Goal: Contribute content: Contribute content

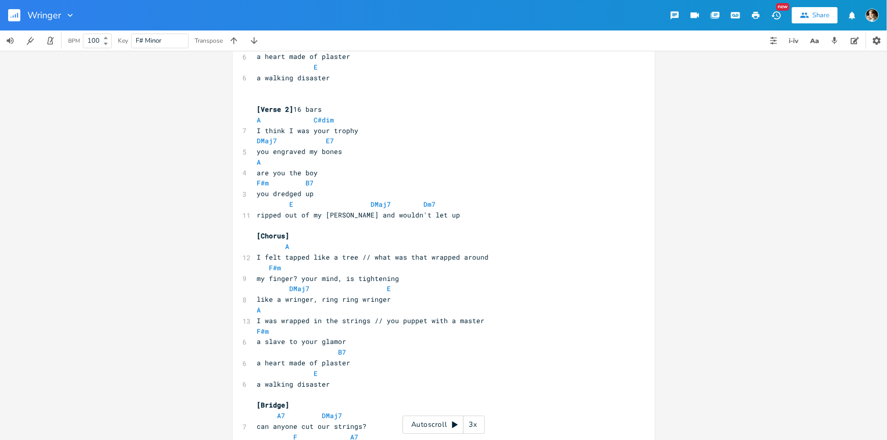
scroll to position [600, 0]
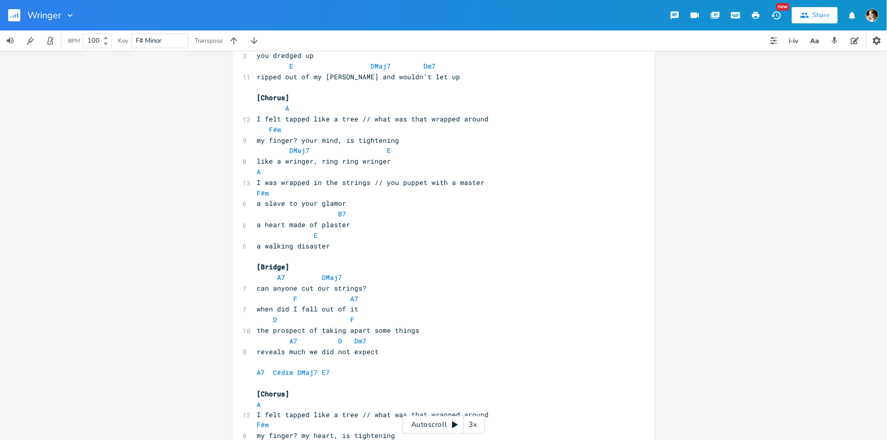
click at [362, 205] on pre "a slave to your glamor" at bounding box center [438, 203] width 367 height 11
click at [366, 222] on pre "a heart made of plaster" at bounding box center [438, 225] width 367 height 11
click at [327, 214] on span at bounding box center [330, 214] width 16 height 11
click at [351, 223] on pre "a heart made of plaster" at bounding box center [438, 225] width 367 height 11
click at [351, 237] on pre "E" at bounding box center [438, 235] width 367 height 11
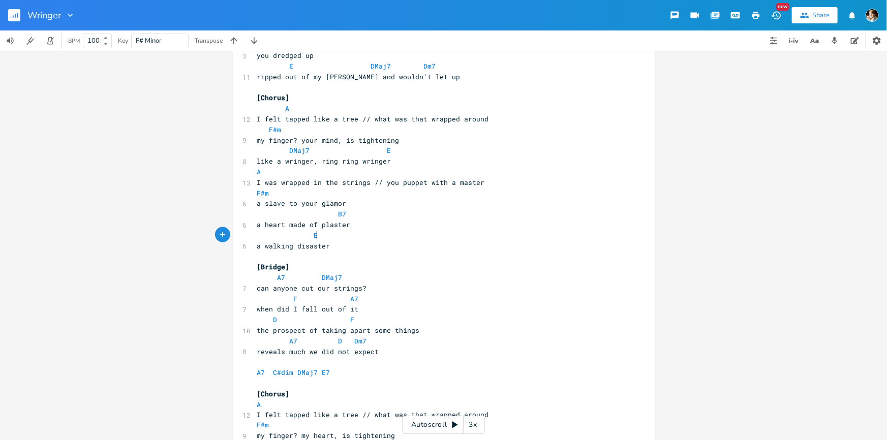
click at [355, 245] on pre "a walking disaster" at bounding box center [438, 246] width 367 height 11
click at [380, 224] on pre "a heart made of plaster" at bounding box center [438, 225] width 367 height 11
click at [367, 241] on pre "a walking disaster" at bounding box center [438, 246] width 367 height 11
click at [361, 250] on pre "a walking disaster" at bounding box center [438, 246] width 367 height 11
click at [388, 228] on pre "a heart made of plaster" at bounding box center [438, 225] width 367 height 11
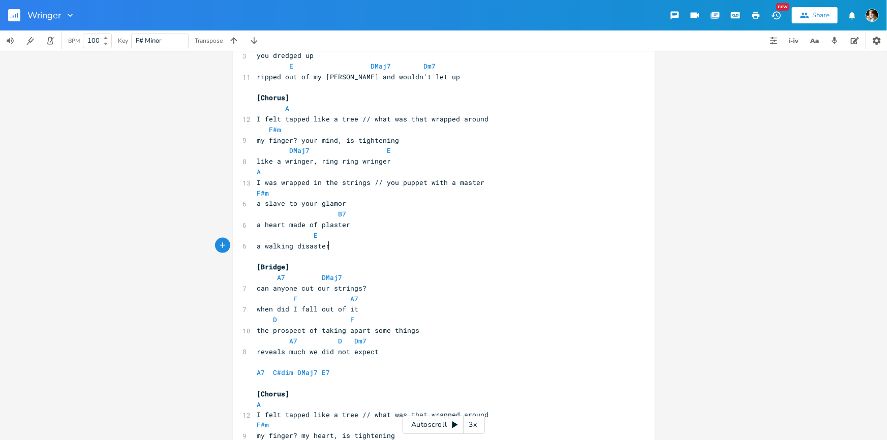
click at [380, 244] on pre "a walking disaster" at bounding box center [438, 246] width 367 height 11
click at [397, 223] on pre "a heart made of plaster" at bounding box center [438, 225] width 367 height 11
click at [382, 243] on pre "a walking disaster" at bounding box center [438, 246] width 367 height 11
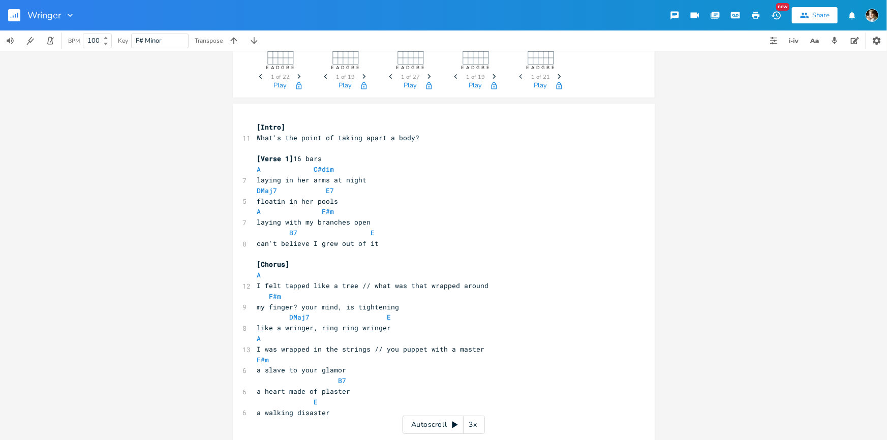
scroll to position [46, 0]
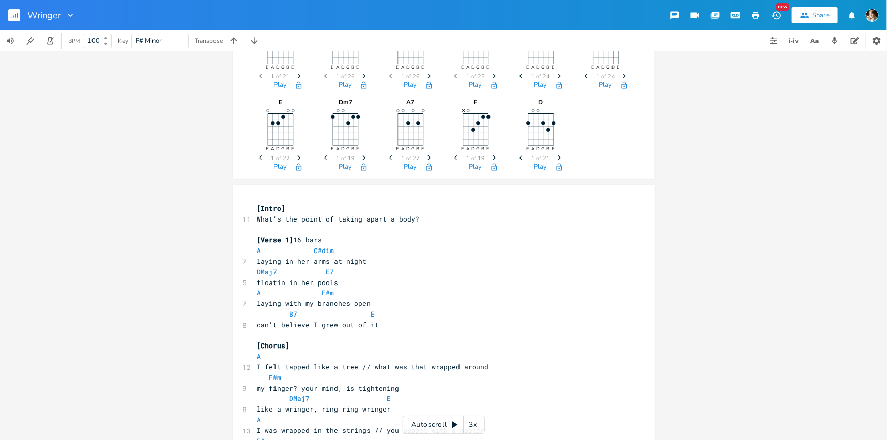
click at [398, 269] on pre "DMaj7 E7" at bounding box center [438, 272] width 367 height 11
click at [399, 260] on pre "laying in her arms at night" at bounding box center [438, 261] width 367 height 11
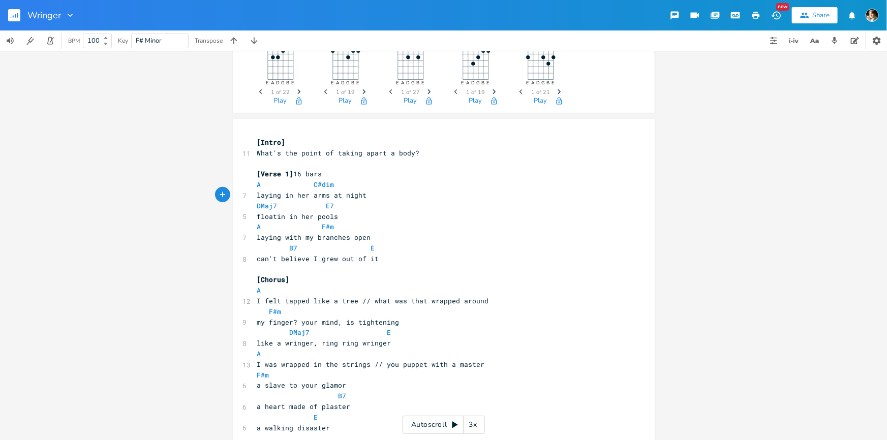
scroll to position [138, 0]
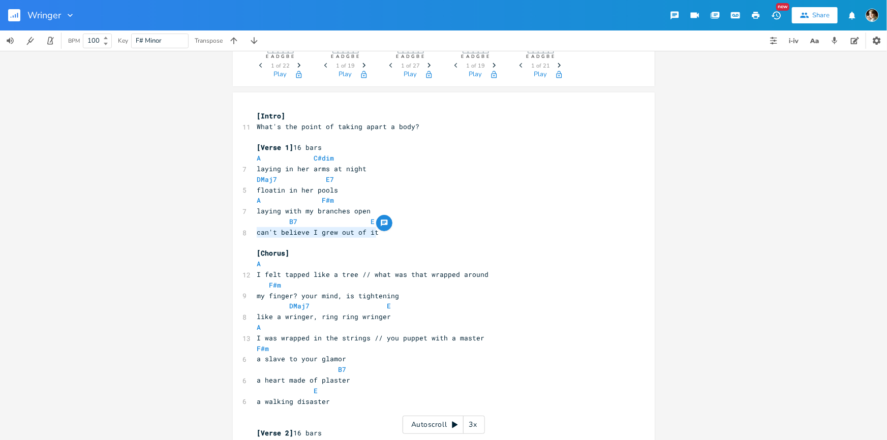
drag, startPoint x: 387, startPoint y: 233, endPoint x: 253, endPoint y: 229, distance: 133.8
click at [255, 229] on pre "can't believe I grew out of it" at bounding box center [438, 232] width 367 height 11
type textarea "finally got away from you"
click at [362, 221] on span at bounding box center [363, 222] width 16 height 11
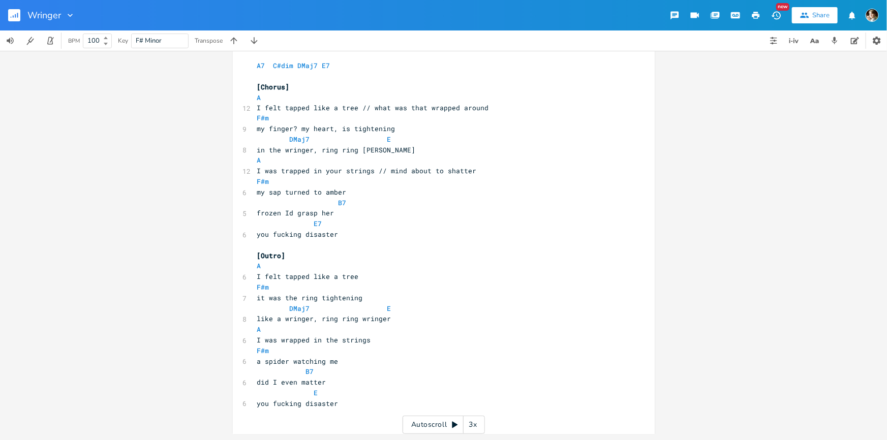
scroll to position [908, 0]
drag, startPoint x: 292, startPoint y: 381, endPoint x: 318, endPoint y: 386, distance: 26.5
click at [292, 381] on span "did I even matter" at bounding box center [291, 382] width 69 height 9
click at [354, 397] on pre "E" at bounding box center [438, 393] width 367 height 11
click at [349, 410] on pre "​" at bounding box center [438, 414] width 367 height 11
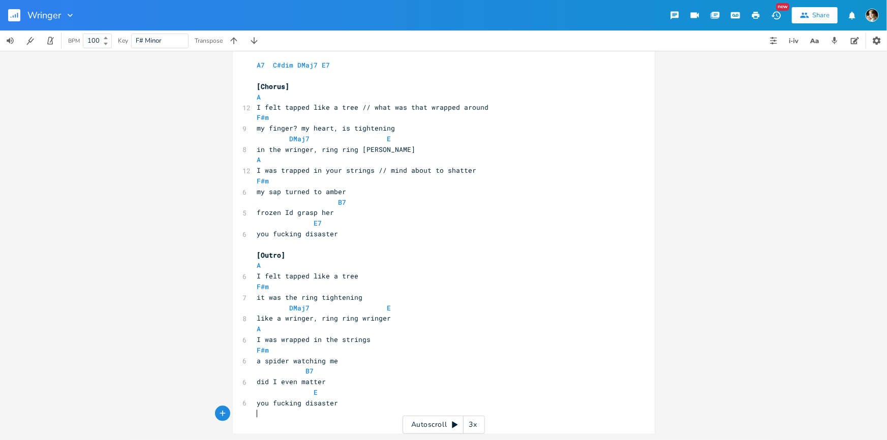
click at [358, 401] on pre "you fucking disaster" at bounding box center [438, 404] width 367 height 11
click at [351, 412] on pre "​" at bounding box center [438, 414] width 367 height 11
type textarea "A F#m B7 E"
